Goal: Communication & Community: Answer question/provide support

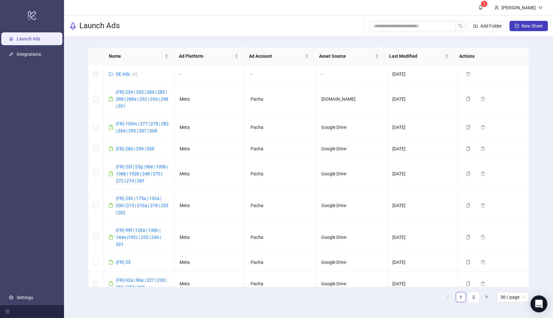
click at [539, 306] on icon "Open Intercom Messenger" at bounding box center [539, 303] width 8 height 8
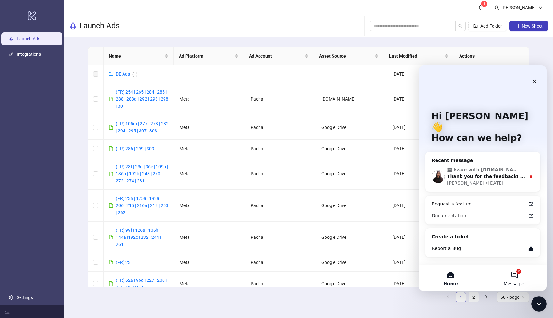
click at [516, 274] on button "2 Messages" at bounding box center [515, 278] width 64 height 26
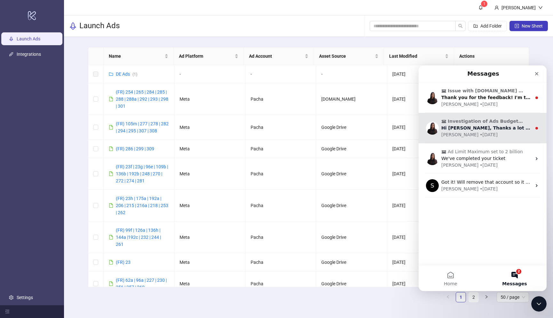
click at [485, 136] on div "[PERSON_NAME] • [DATE]" at bounding box center [487, 134] width 90 height 7
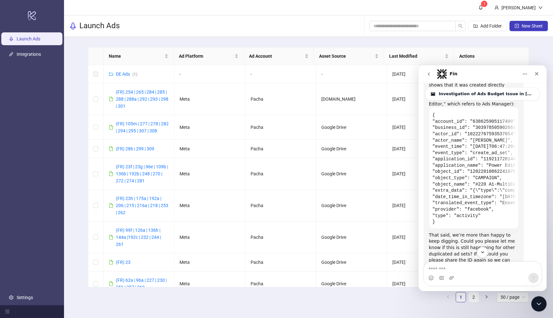
scroll to position [1588, 0]
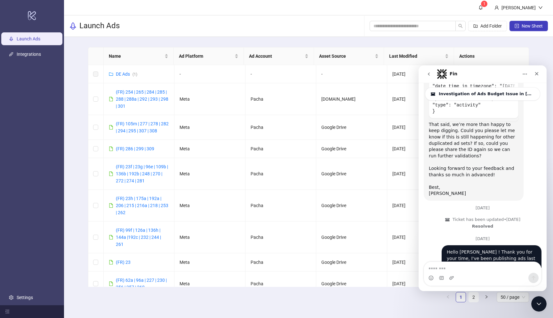
click at [429, 73] on icon "go back" at bounding box center [429, 73] width 5 height 5
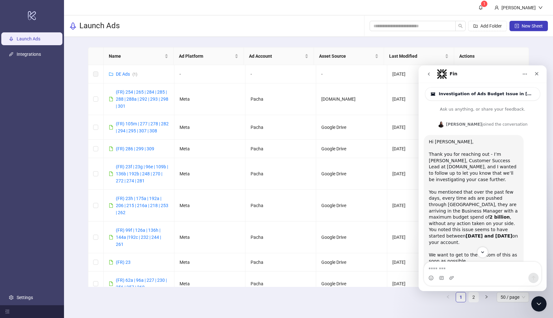
click at [432, 77] on button "go back" at bounding box center [429, 74] width 12 height 12
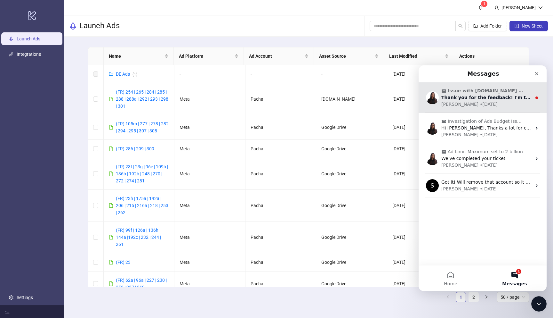
click at [489, 105] on div "[PERSON_NAME] • [DATE]" at bounding box center [487, 104] width 90 height 7
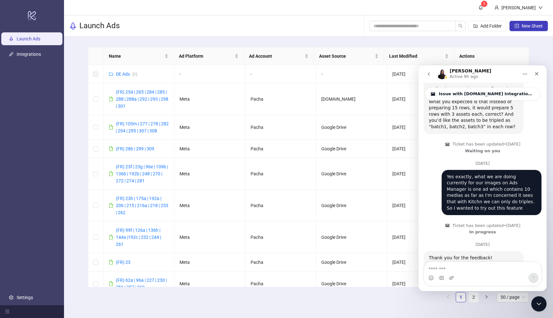
scroll to position [814, 0]
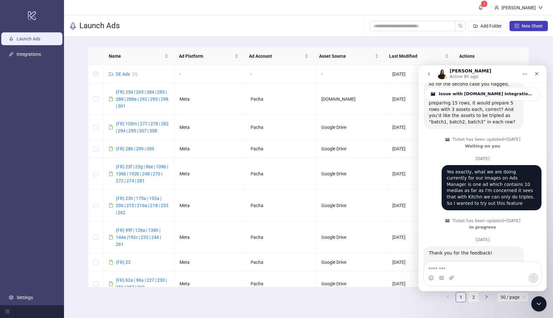
click at [455, 266] on textarea "Message…" at bounding box center [482, 267] width 117 height 11
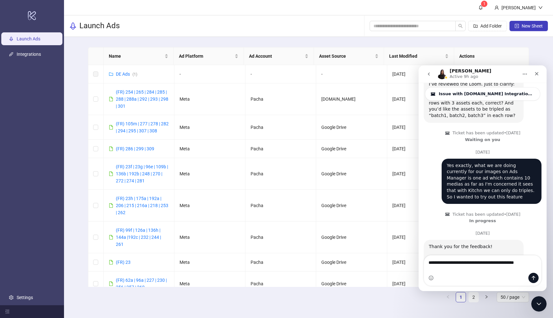
type textarea "**********"
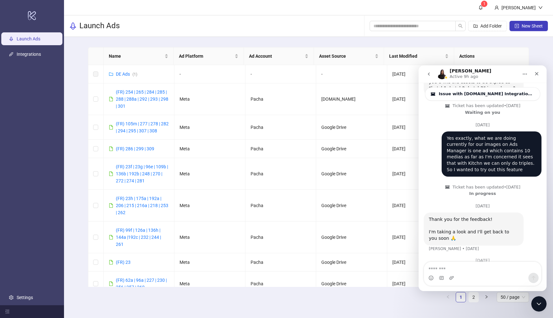
scroll to position [849, 0]
